Goal: Task Accomplishment & Management: Use online tool/utility

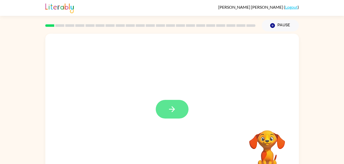
click at [157, 107] on button "button" at bounding box center [172, 109] width 33 height 19
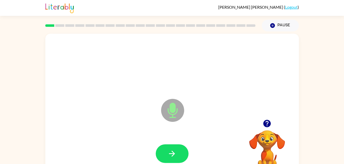
click at [173, 110] on icon "Microphone The Microphone is here when it is your turn to talk" at bounding box center [198, 117] width 77 height 38
click at [176, 153] on icon "button" at bounding box center [171, 153] width 9 height 9
click at [165, 109] on icon at bounding box center [172, 110] width 23 height 23
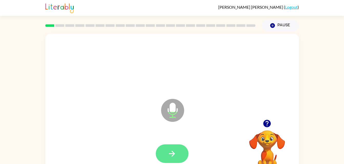
click at [175, 157] on icon "button" at bounding box center [171, 153] width 9 height 9
click at [171, 108] on icon "Microphone The Microphone is here when it is your turn to talk" at bounding box center [198, 117] width 77 height 38
click at [173, 148] on button "button" at bounding box center [172, 154] width 33 height 19
click at [171, 108] on icon "Microphone The Microphone is here when it is your turn to talk" at bounding box center [198, 117] width 77 height 38
click at [174, 154] on icon "button" at bounding box center [172, 154] width 6 height 6
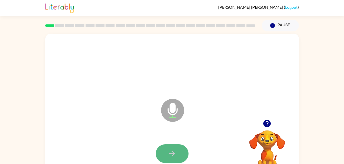
click at [173, 153] on icon "button" at bounding box center [171, 153] width 9 height 9
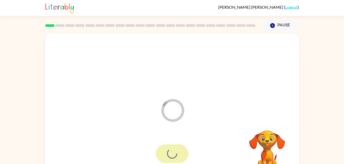
click at [171, 116] on icon "Loader Your response is being sent to our graders" at bounding box center [172, 110] width 31 height 31
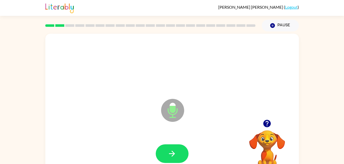
click at [174, 120] on icon at bounding box center [172, 110] width 23 height 23
click at [173, 107] on icon "Microphone The Microphone is here when it is your turn to talk" at bounding box center [198, 117] width 77 height 38
click at [174, 149] on icon "button" at bounding box center [171, 153] width 9 height 9
click at [172, 114] on icon at bounding box center [172, 110] width 23 height 23
click at [179, 152] on button "button" at bounding box center [172, 154] width 33 height 19
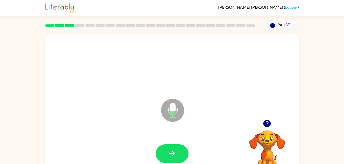
click at [168, 112] on icon "Microphone The Microphone is here when it is your turn to talk" at bounding box center [198, 117] width 77 height 38
click at [175, 154] on icon "button" at bounding box center [171, 153] width 9 height 9
click at [176, 114] on icon at bounding box center [172, 110] width 23 height 23
click at [171, 152] on icon "button" at bounding box center [171, 153] width 9 height 9
click at [174, 111] on icon "Microphone The Microphone is here when it is your turn to talk" at bounding box center [198, 117] width 77 height 38
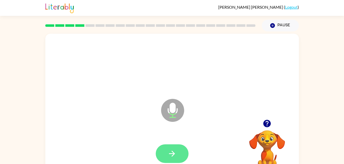
click at [169, 150] on icon "button" at bounding box center [171, 153] width 9 height 9
click at [169, 111] on icon at bounding box center [172, 110] width 23 height 23
click at [171, 147] on button "button" at bounding box center [172, 154] width 33 height 19
click at [175, 152] on icon "button" at bounding box center [171, 153] width 9 height 9
click at [166, 103] on icon at bounding box center [172, 110] width 23 height 23
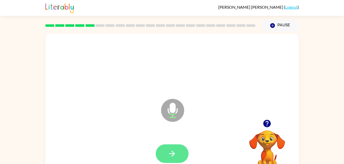
click at [177, 150] on button "button" at bounding box center [172, 154] width 33 height 19
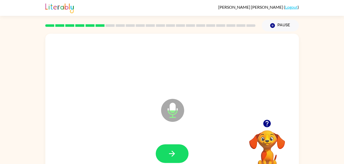
click at [169, 111] on icon at bounding box center [172, 110] width 23 height 23
click at [177, 163] on button "button" at bounding box center [172, 154] width 33 height 19
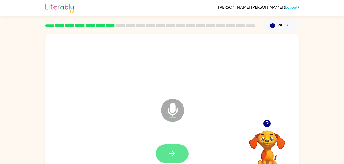
click at [176, 163] on button "button" at bounding box center [172, 154] width 33 height 19
click at [171, 108] on icon "Microphone The Microphone is here when it is your turn to talk" at bounding box center [198, 117] width 77 height 38
click at [169, 150] on icon "button" at bounding box center [171, 153] width 9 height 9
click at [169, 155] on icon "button" at bounding box center [171, 153] width 9 height 9
click at [173, 148] on button "button" at bounding box center [172, 154] width 33 height 19
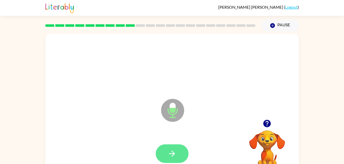
click at [176, 150] on icon "button" at bounding box center [171, 153] width 9 height 9
click at [174, 154] on icon "button" at bounding box center [172, 154] width 6 height 6
click at [163, 151] on button "button" at bounding box center [172, 154] width 33 height 19
click at [180, 154] on button "button" at bounding box center [172, 154] width 33 height 19
click at [169, 154] on icon "button" at bounding box center [171, 153] width 9 height 9
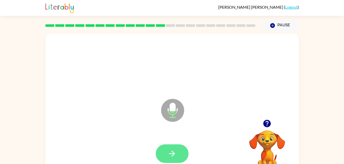
click at [175, 154] on icon "button" at bounding box center [171, 153] width 9 height 9
click at [177, 146] on button "button" at bounding box center [172, 154] width 33 height 19
click at [163, 149] on button "button" at bounding box center [172, 154] width 33 height 19
click at [168, 152] on icon "button" at bounding box center [171, 153] width 9 height 9
click at [186, 161] on div at bounding box center [172, 154] width 33 height 19
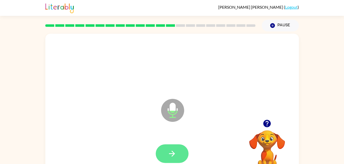
click at [178, 147] on button "button" at bounding box center [172, 154] width 33 height 19
click at [176, 153] on icon "button" at bounding box center [171, 153] width 9 height 9
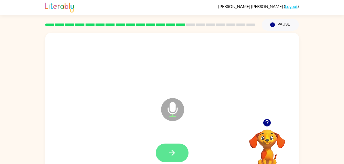
click at [170, 149] on icon "button" at bounding box center [171, 153] width 9 height 9
click at [167, 155] on icon "button" at bounding box center [171, 153] width 9 height 9
click at [171, 150] on icon "button" at bounding box center [171, 153] width 9 height 9
click at [167, 149] on icon "button" at bounding box center [171, 153] width 9 height 9
click at [166, 151] on button "button" at bounding box center [172, 153] width 33 height 19
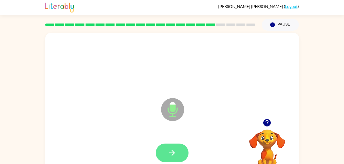
click at [166, 150] on button "button" at bounding box center [172, 153] width 33 height 19
click at [162, 149] on button "button" at bounding box center [172, 153] width 33 height 19
click at [169, 151] on icon "button" at bounding box center [171, 153] width 9 height 9
click at [173, 151] on icon "button" at bounding box center [171, 153] width 9 height 9
click at [178, 152] on button "button" at bounding box center [172, 153] width 33 height 19
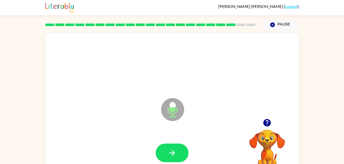
click at [174, 138] on div at bounding box center [171, 153] width 243 height 42
click at [176, 153] on icon "button" at bounding box center [171, 153] width 9 height 9
click at [169, 153] on icon "button" at bounding box center [172, 153] width 6 height 6
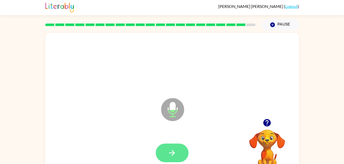
click at [169, 147] on button "button" at bounding box center [172, 153] width 33 height 19
click at [169, 150] on icon "button" at bounding box center [171, 153] width 9 height 9
